Goal: Book appointment/travel/reservation

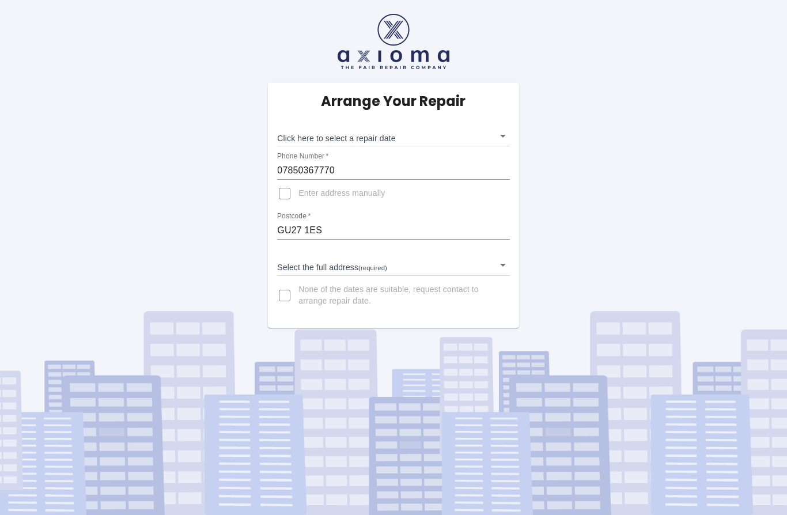
click at [501, 141] on body "Arrange Your Repair Click here to select a repair date ​ Phone Number   * 07850…" at bounding box center [393, 257] width 787 height 515
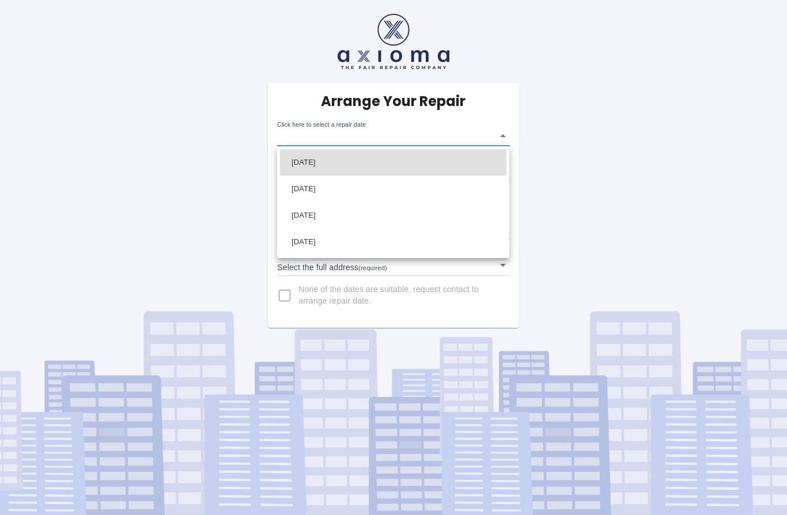
click at [510, 269] on div at bounding box center [393, 257] width 787 height 515
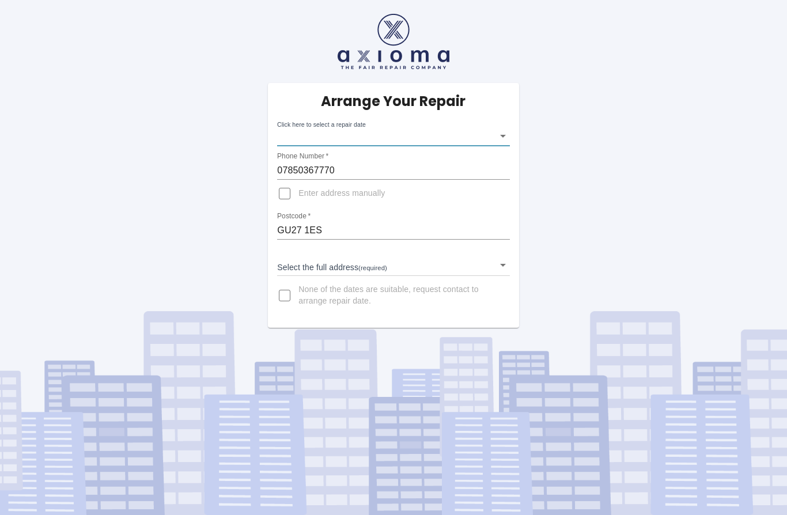
click at [498, 141] on body "Arrange Your Repair Click here to select a repair date ​ Phone Number   * 07850…" at bounding box center [393, 257] width 787 height 515
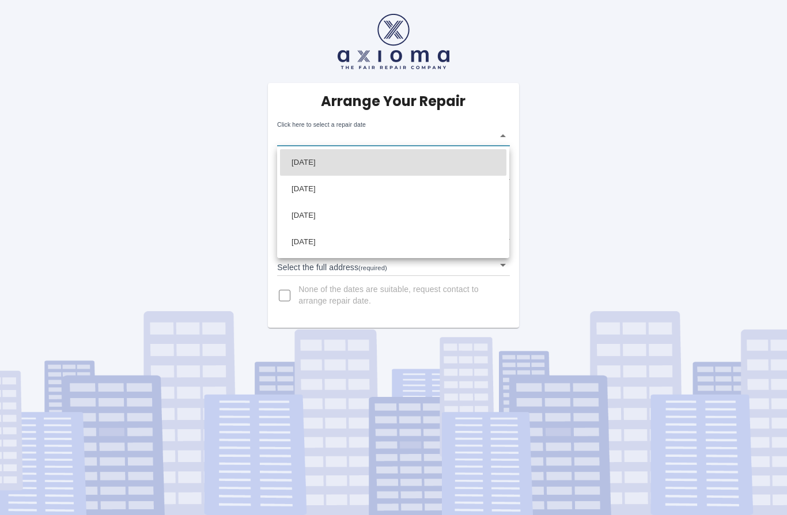
click at [329, 245] on li "[DATE]" at bounding box center [393, 242] width 226 height 26
type input "[DATE]T00:00:00.000Z"
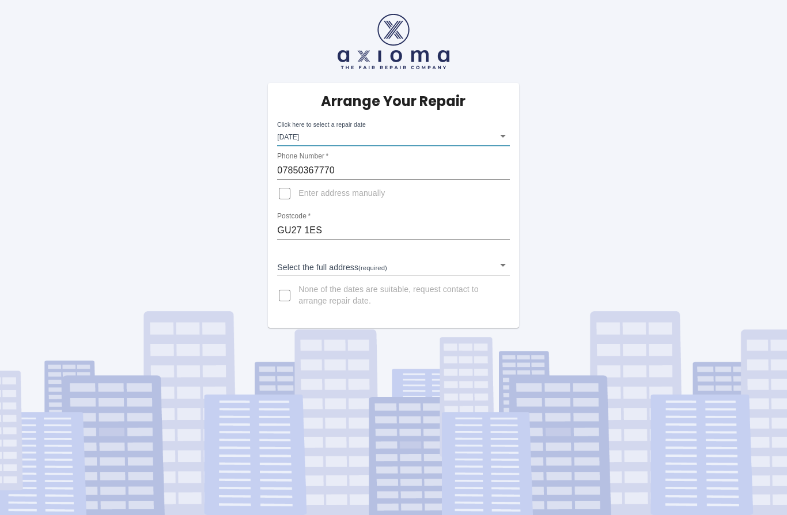
click at [505, 264] on body "Arrange Your Repair Click here to select a repair date [DATE] [DATE]T00:00:00.0…" at bounding box center [393, 257] width 787 height 515
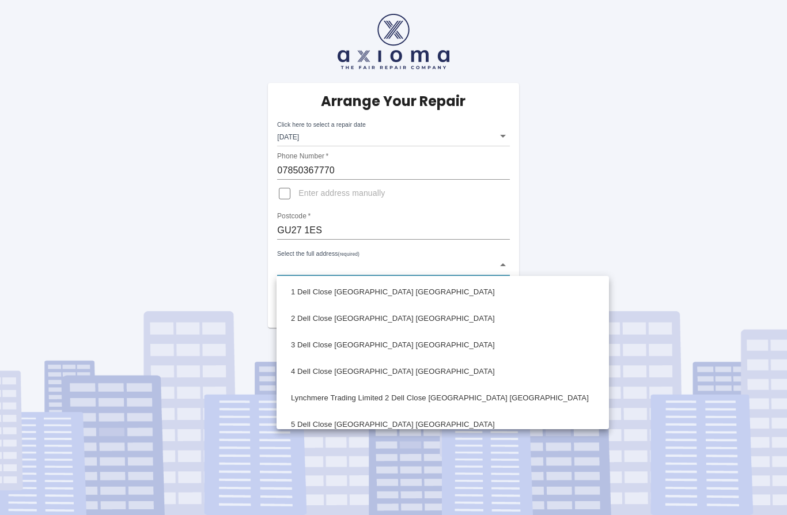
click at [388, 347] on li "3 Dell Close [GEOGRAPHIC_DATA] [GEOGRAPHIC_DATA]" at bounding box center [442, 345] width 326 height 26
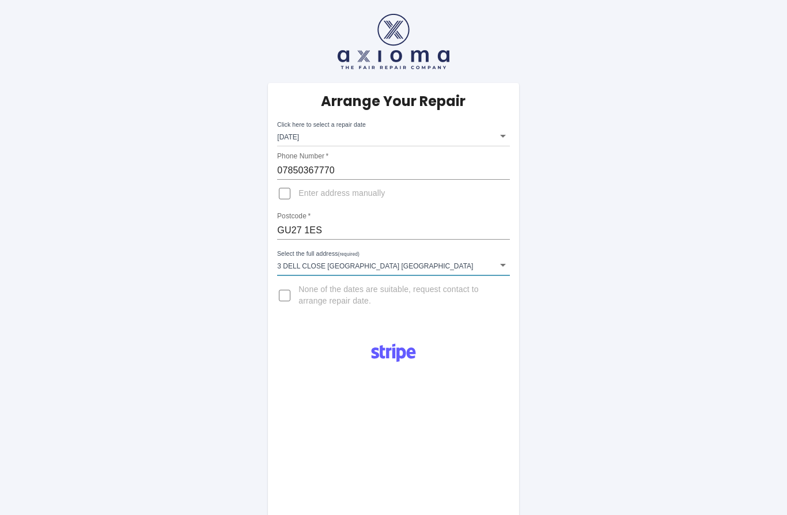
click at [501, 272] on body "Arrange Your Repair Click here to select a repair date [DATE] [DATE]T00:00:00.0…" at bounding box center [393, 455] width 787 height 910
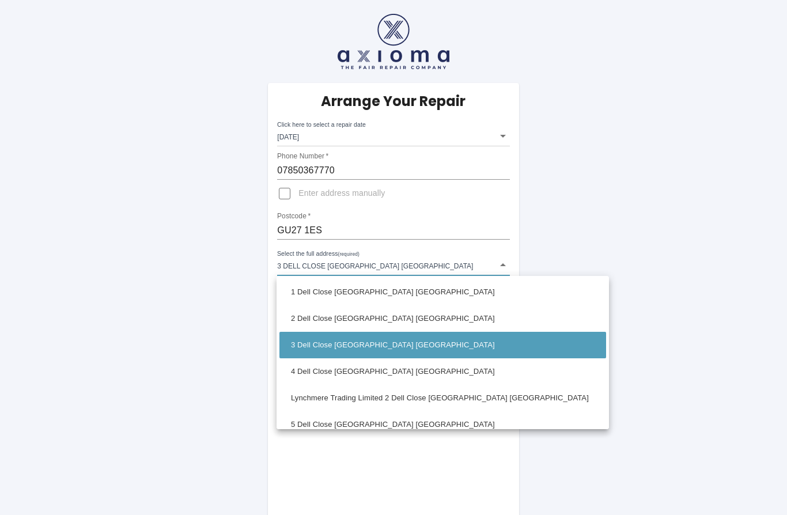
click at [379, 377] on li "4 Dell Close [GEOGRAPHIC_DATA] [GEOGRAPHIC_DATA]" at bounding box center [442, 371] width 326 height 26
type input "4 Dell Close [GEOGRAPHIC_DATA] [GEOGRAPHIC_DATA]"
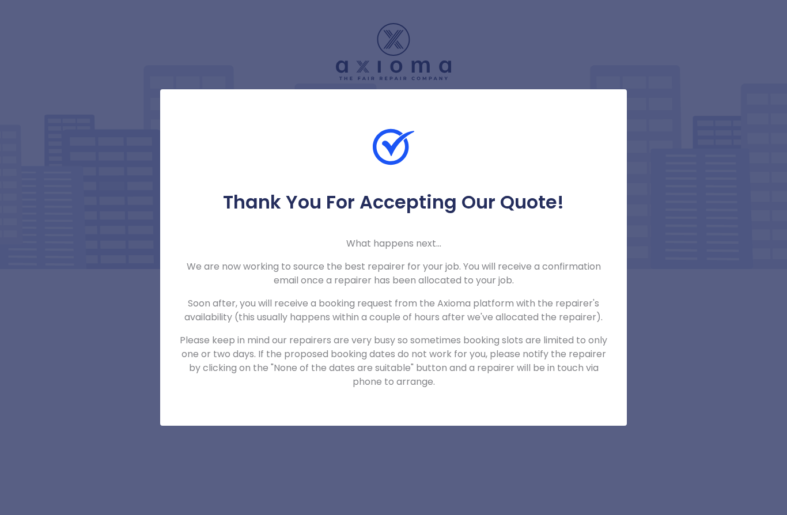
click at [471, 313] on div "Thank You For Accepting Our Quote! What happens next... We are now working to s…" at bounding box center [393, 290] width 466 height 198
click at [678, 172] on div "Thank You For Accepting Our Quote! What happens next... We are now working to s…" at bounding box center [393, 257] width 787 height 515
